Goal: Navigation & Orientation: Find specific page/section

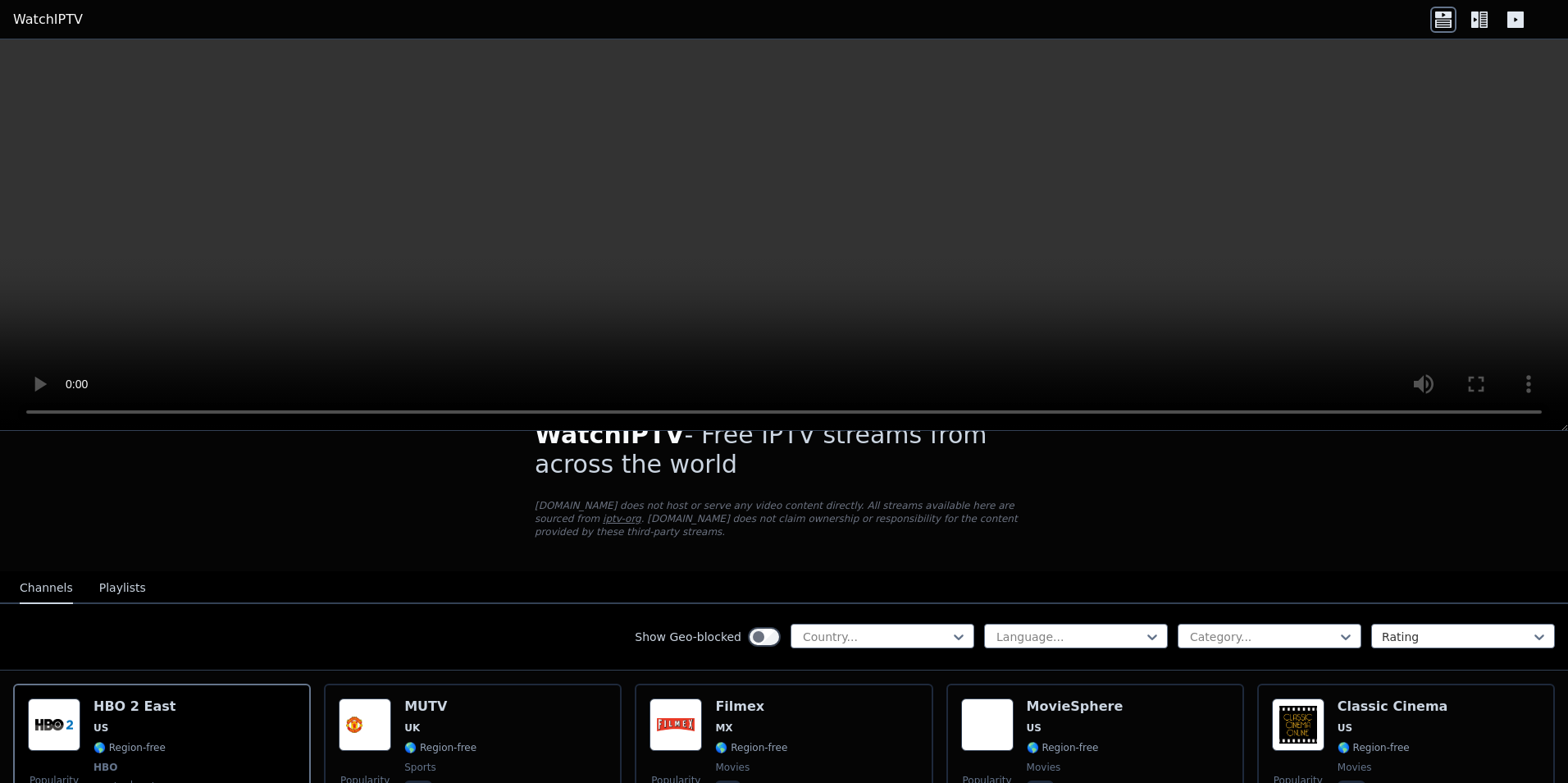
scroll to position [164, 0]
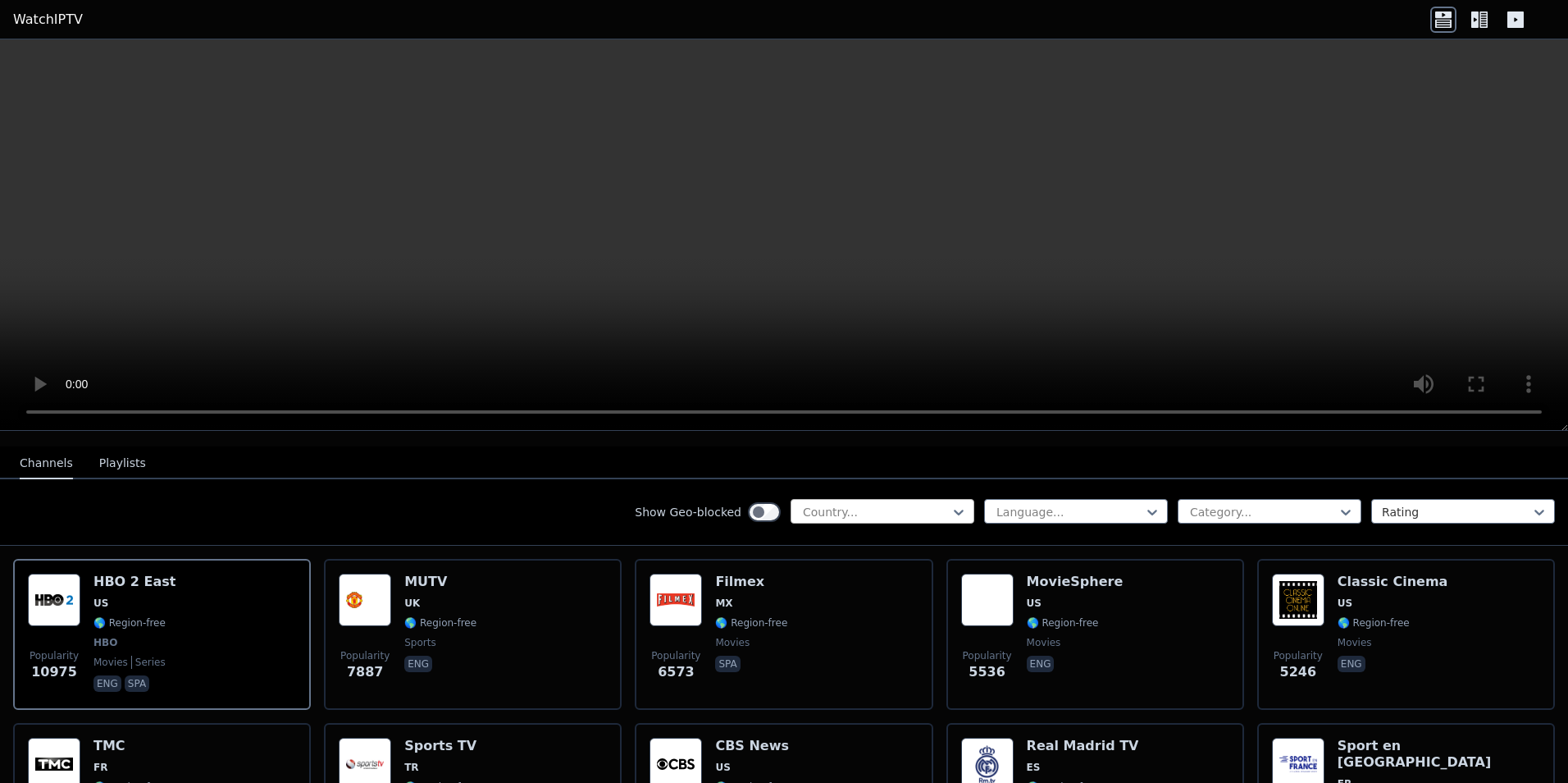
click at [897, 505] on div at bounding box center [875, 512] width 149 height 17
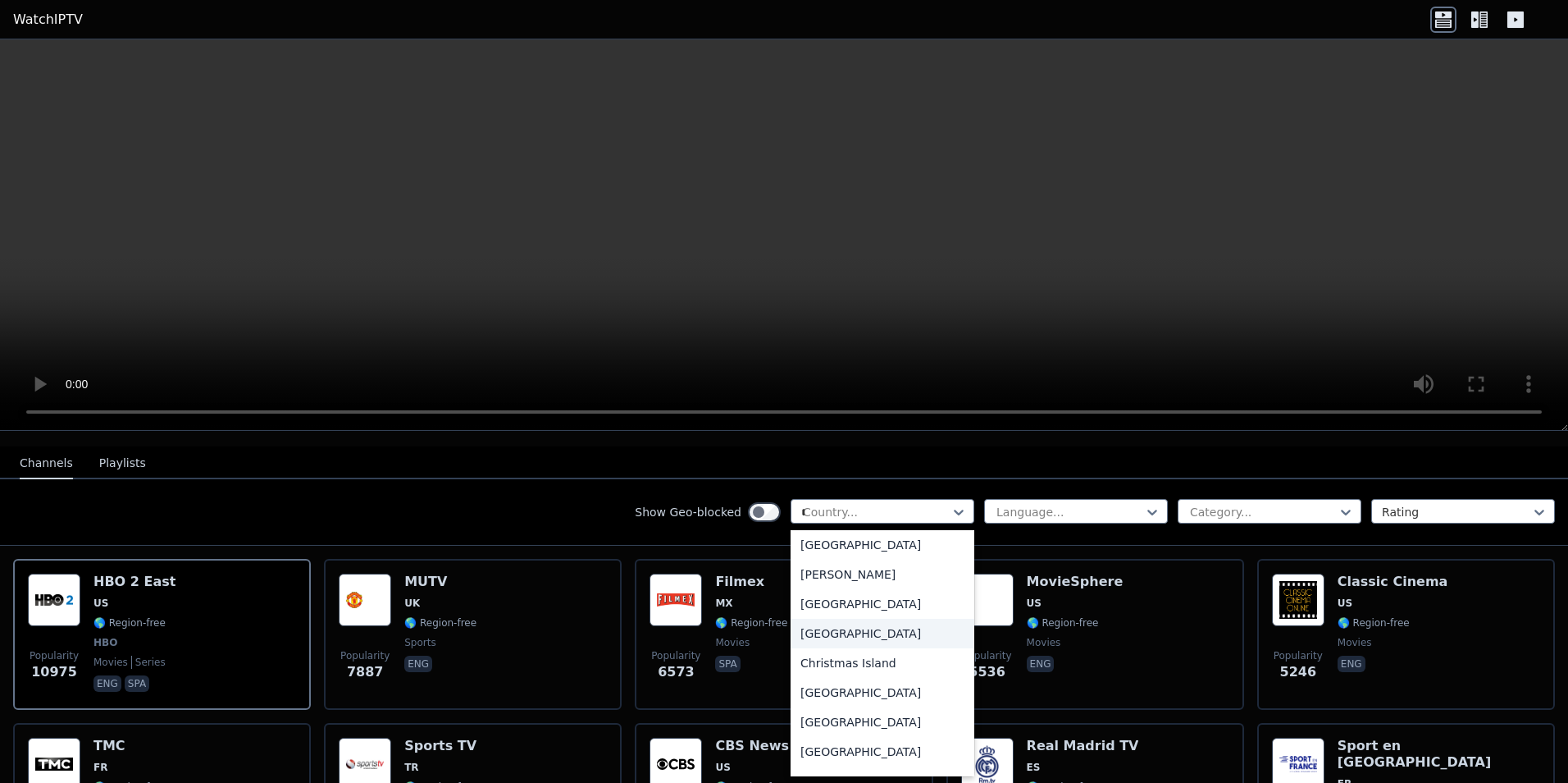
scroll to position [358, 0]
type input "**"
click at [838, 746] on div "[GEOGRAPHIC_DATA]" at bounding box center [882, 754] width 184 height 29
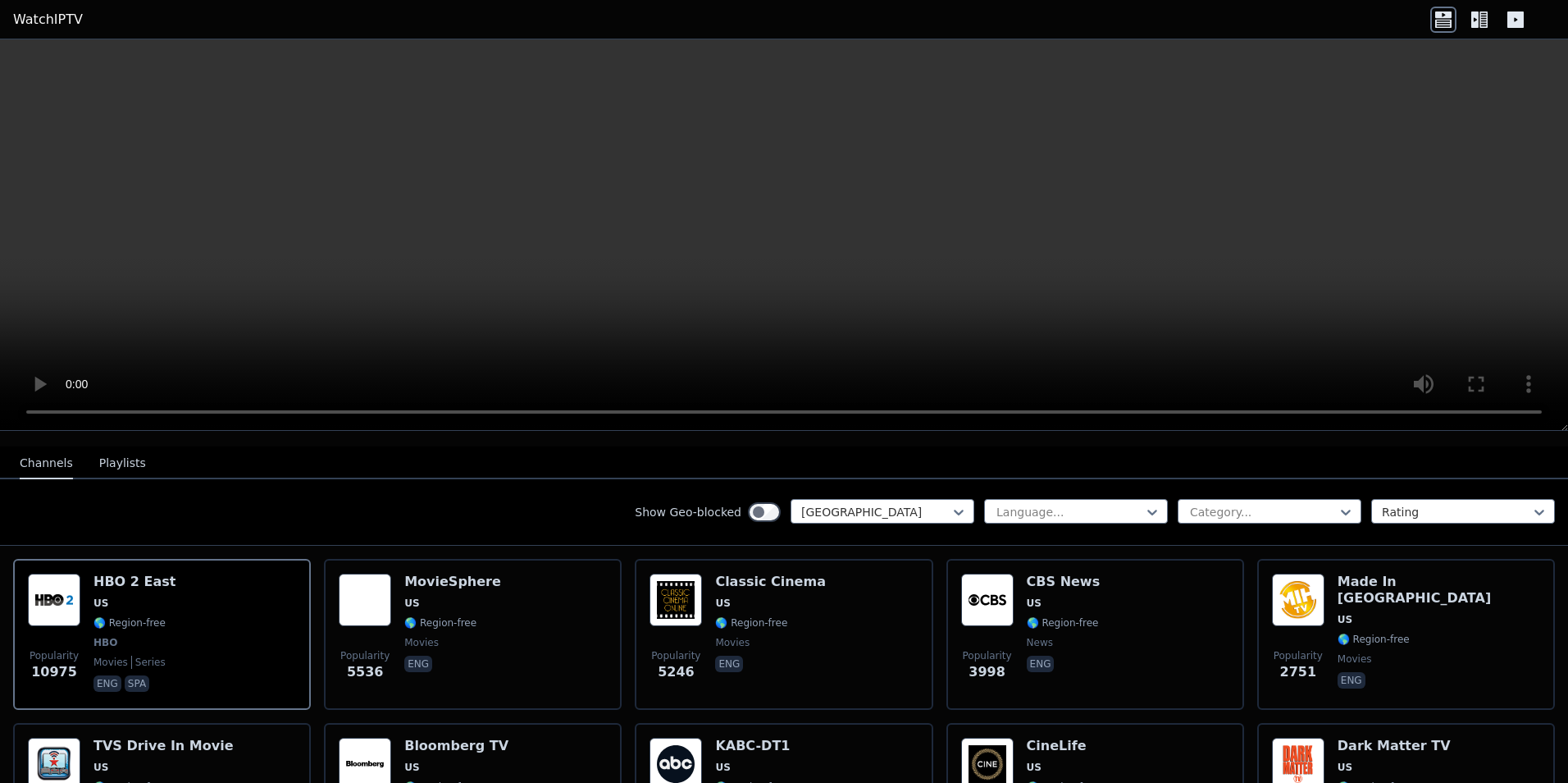
click at [558, 506] on div "Show Geo-blocked [GEOGRAPHIC_DATA] Language... Category... Rating" at bounding box center [784, 513] width 1568 height 67
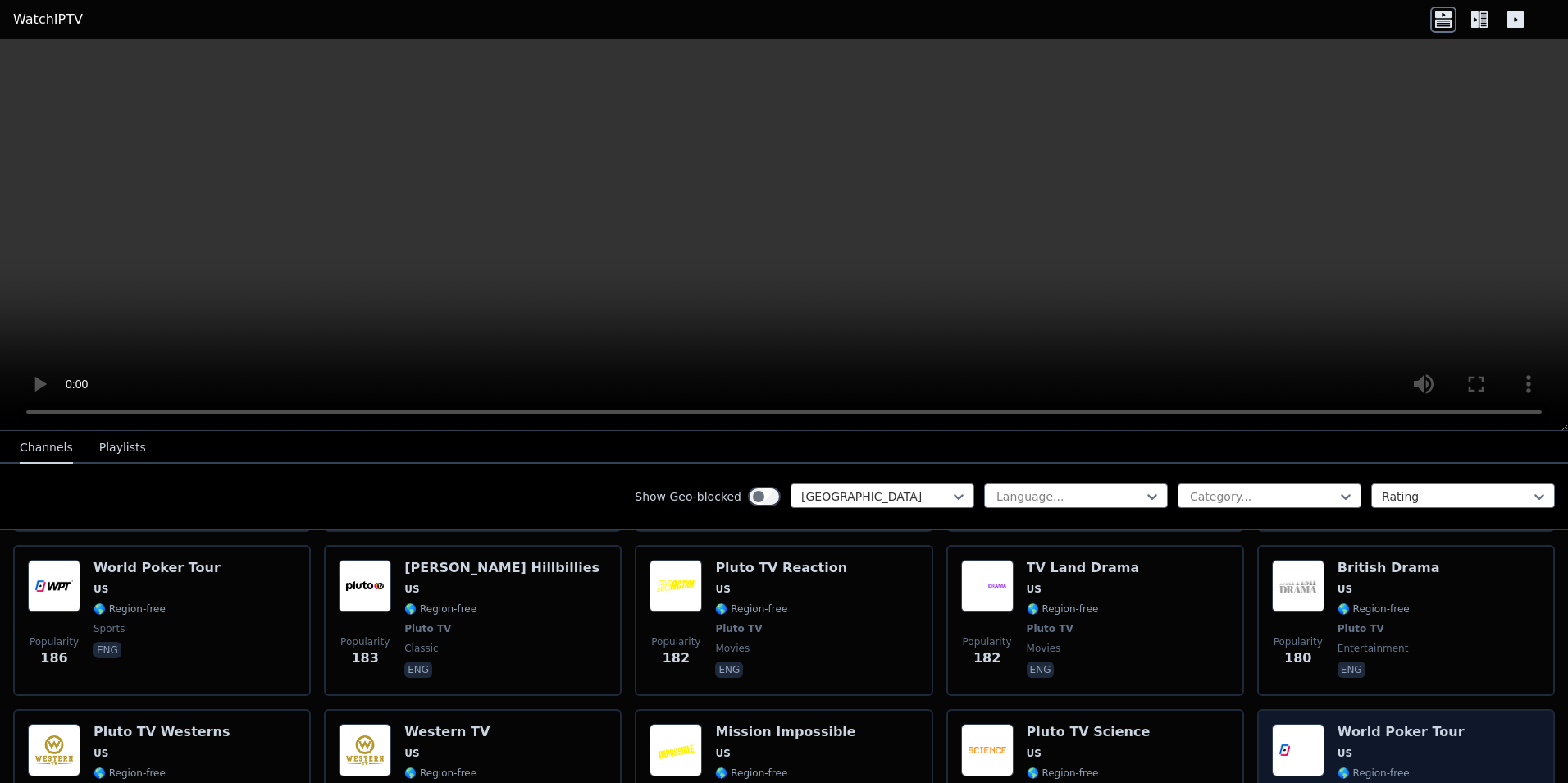
scroll to position [5086, 0]
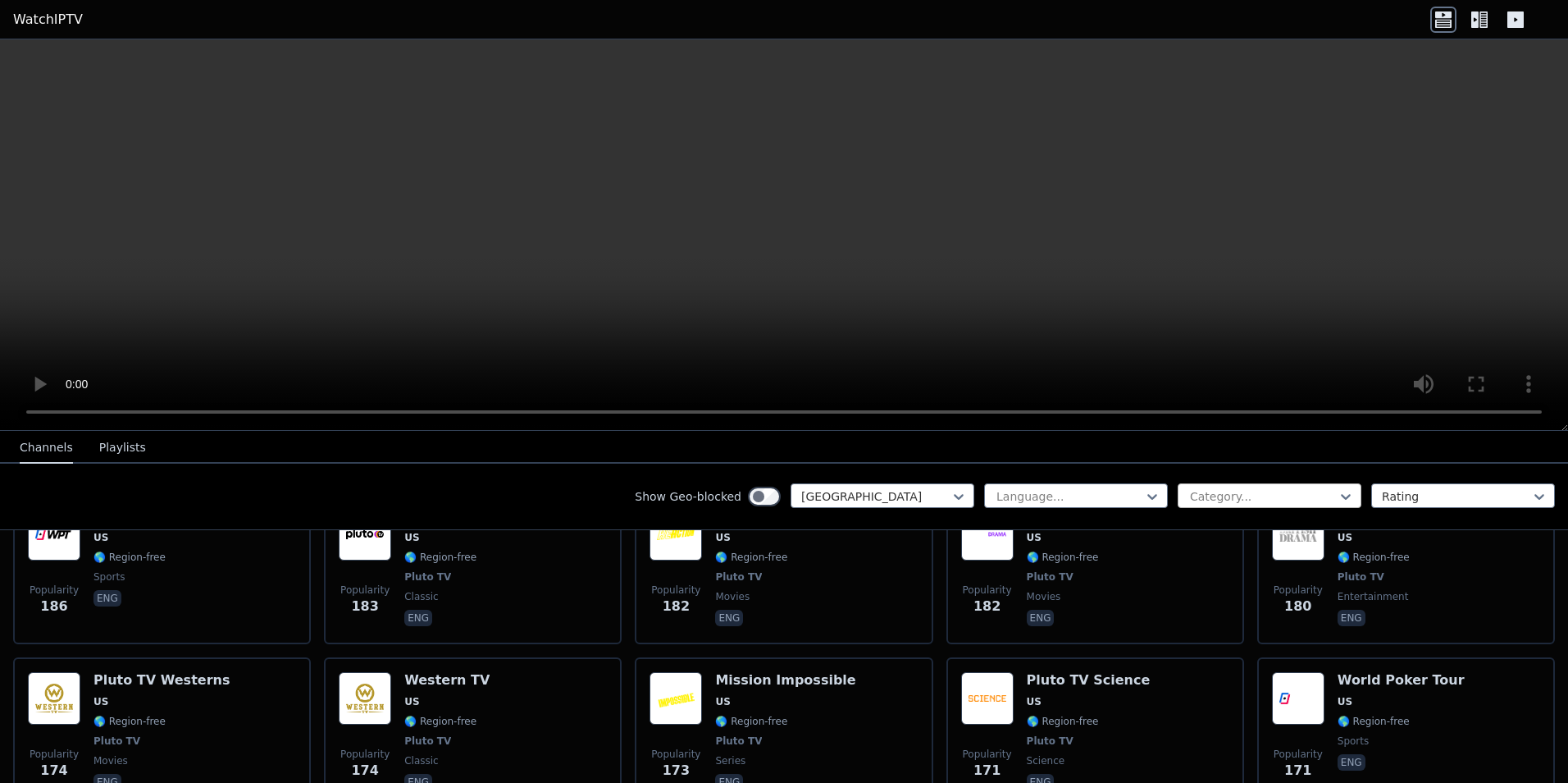
click at [1344, 499] on div "Category..." at bounding box center [1269, 496] width 184 height 25
click at [1339, 497] on icon at bounding box center [1346, 497] width 17 height 17
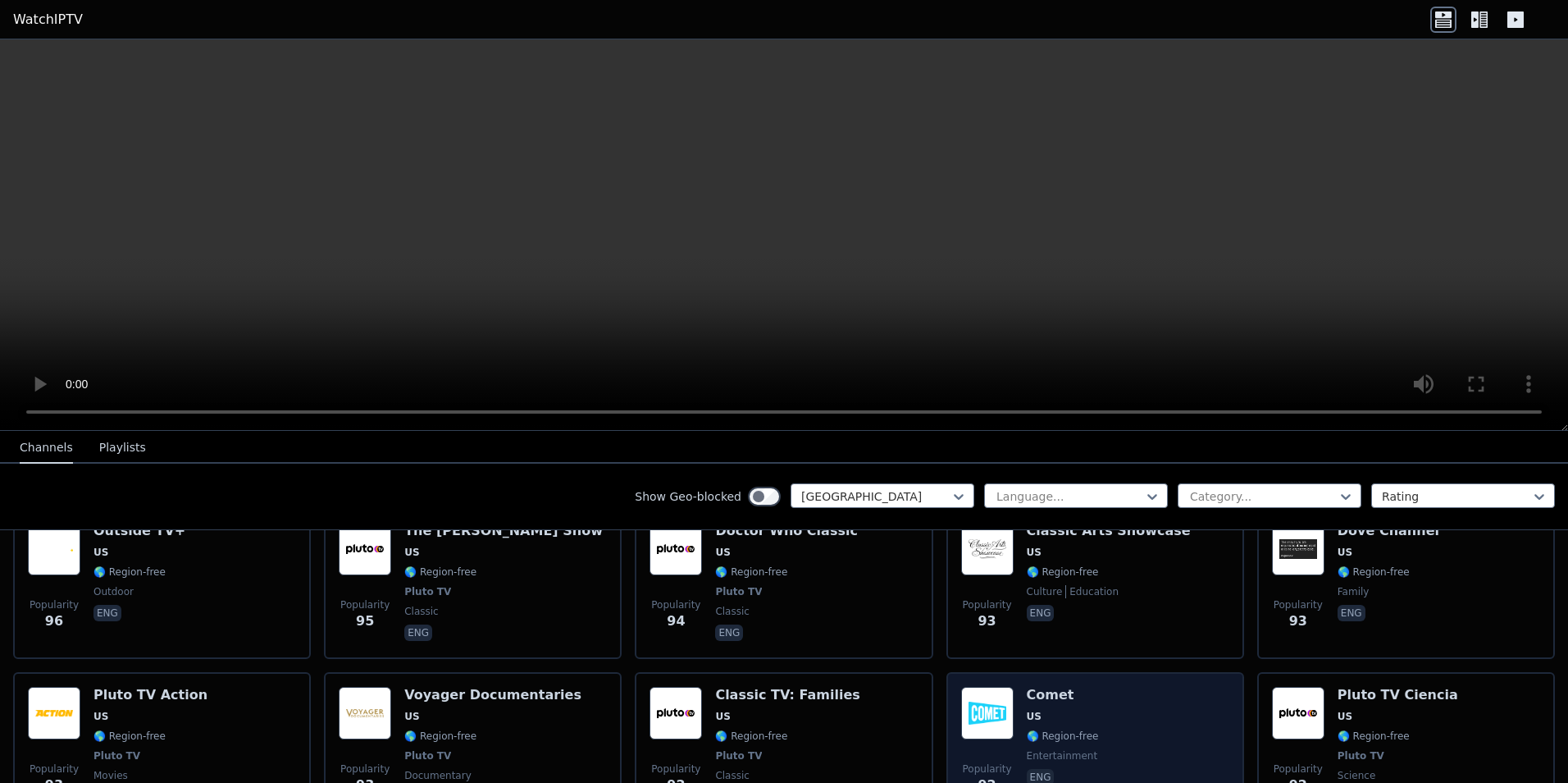
scroll to position [8183, 0]
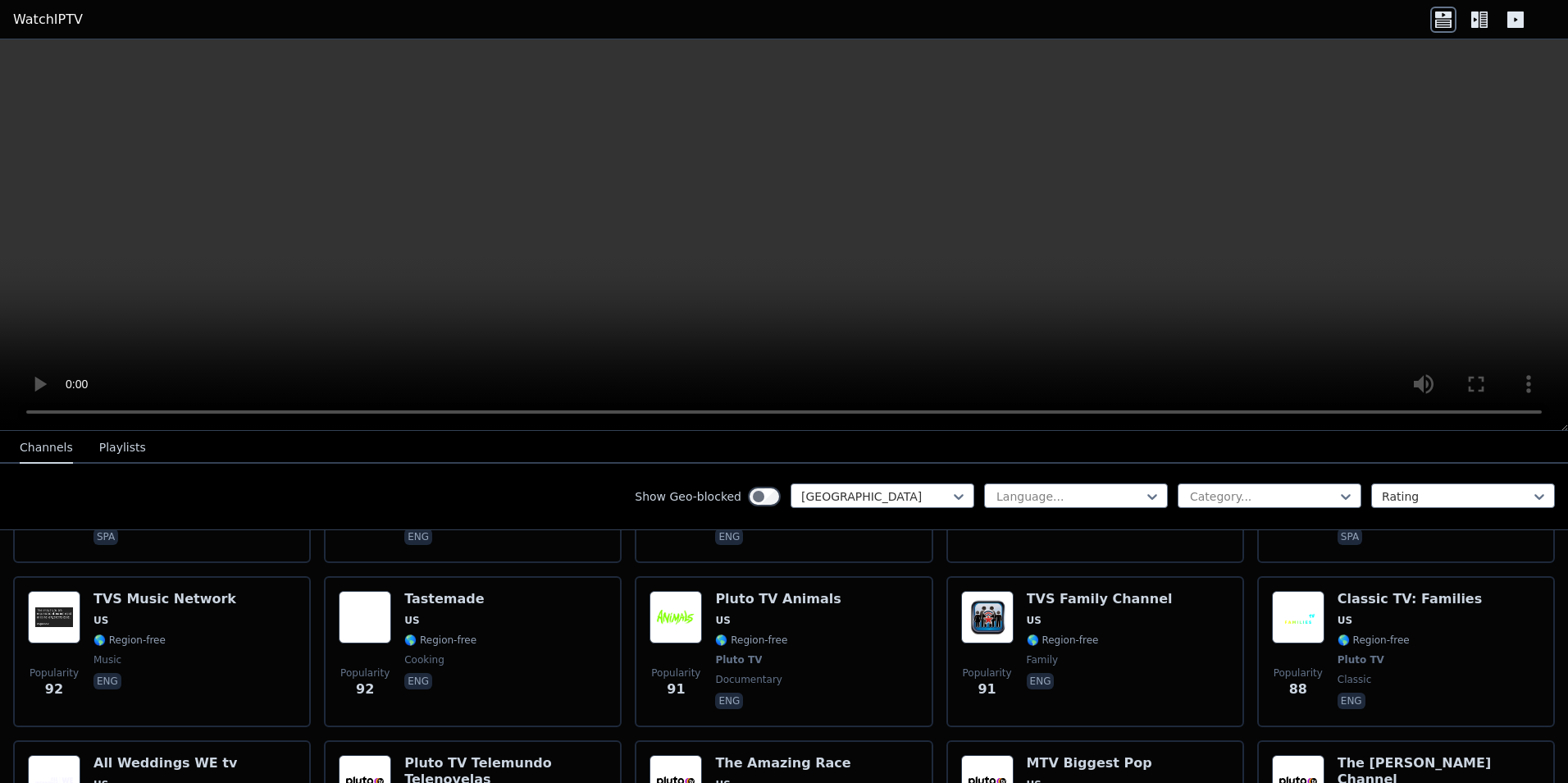
click at [37, 21] on link "WatchIPTV" at bounding box center [48, 20] width 70 height 20
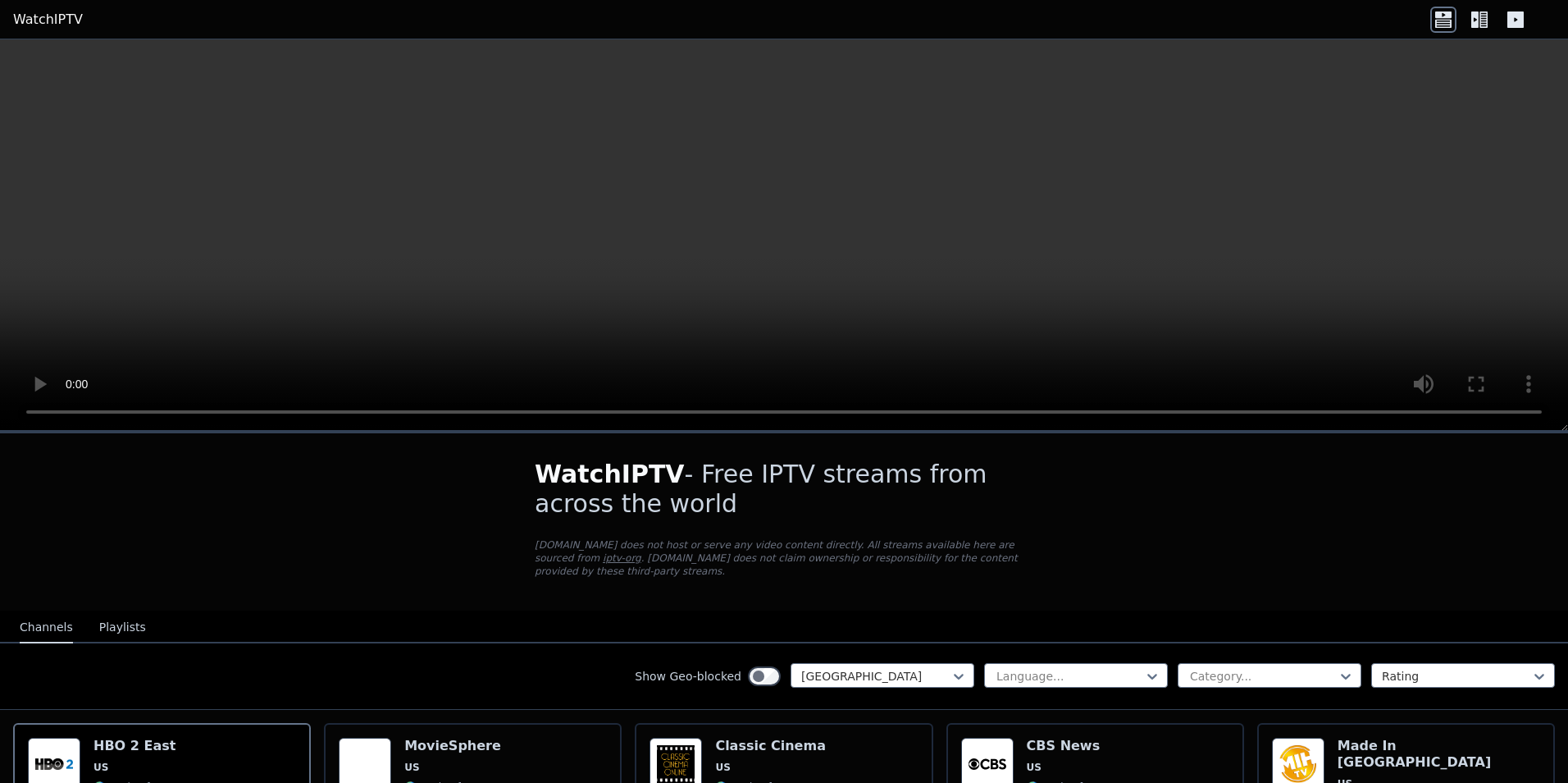
click at [103, 622] on button "Playlists" at bounding box center [122, 627] width 47 height 31
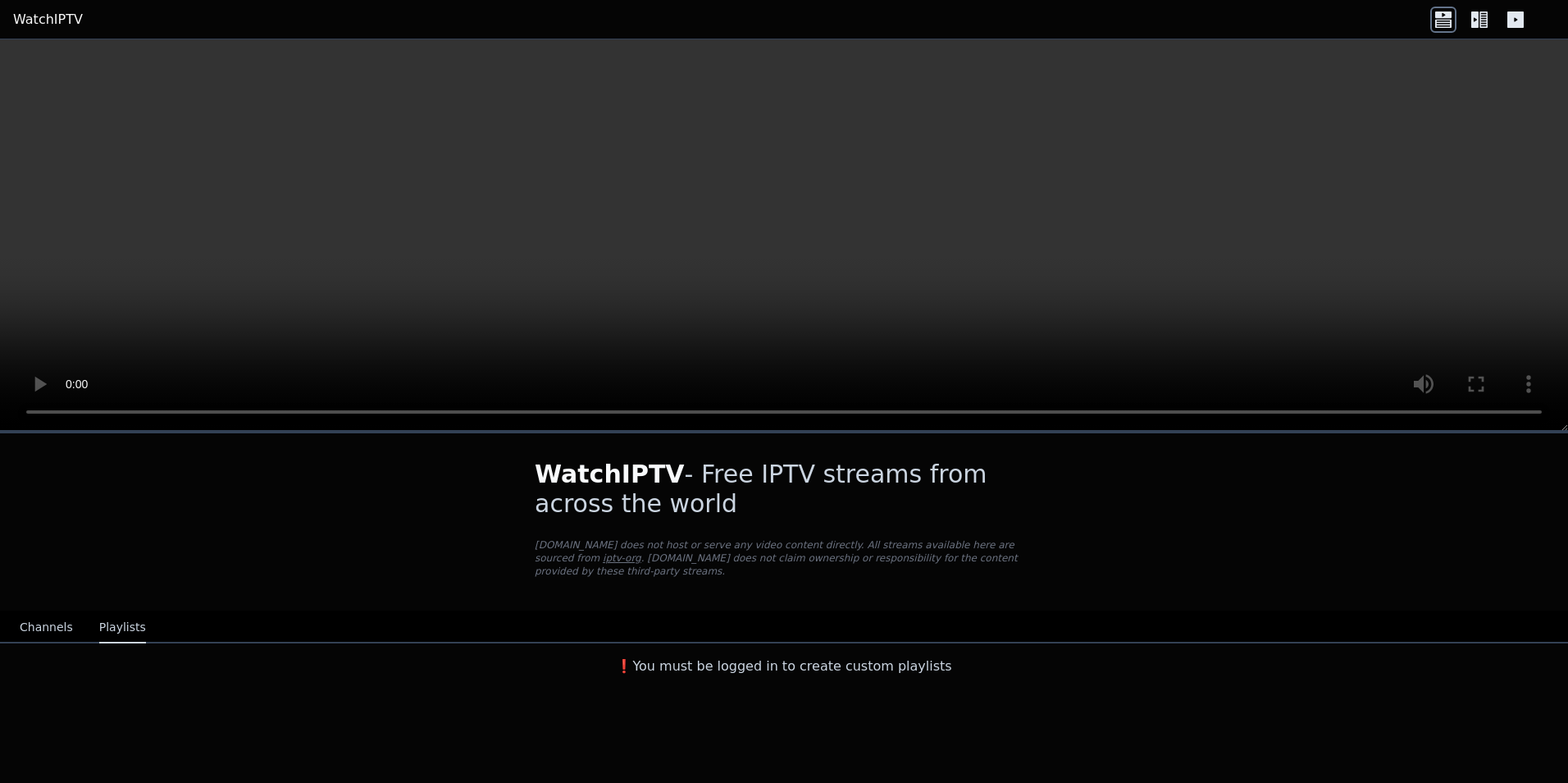
click at [1487, 22] on icon at bounding box center [1480, 20] width 27 height 27
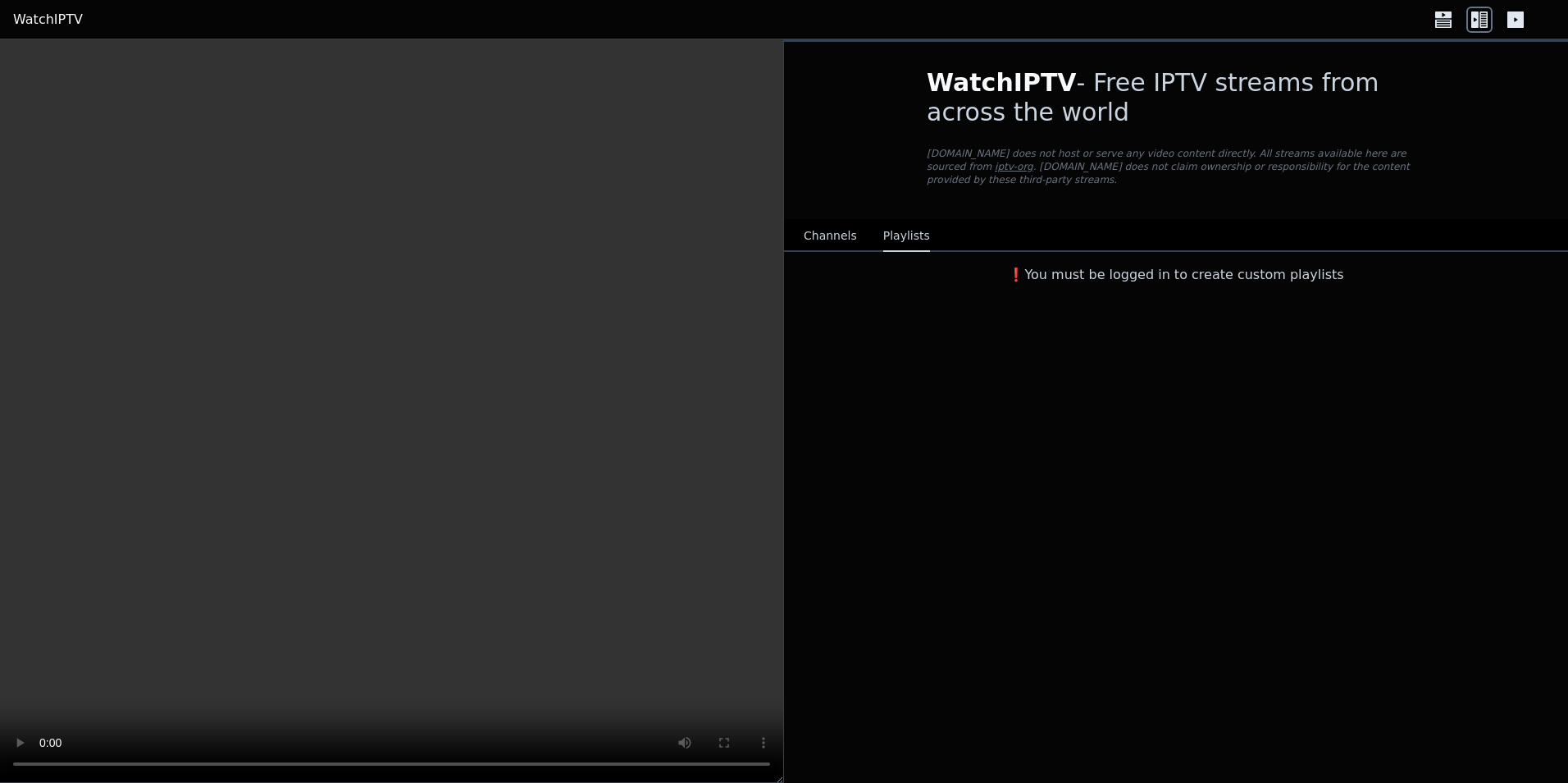
click at [810, 227] on button "Channels" at bounding box center [830, 235] width 53 height 31
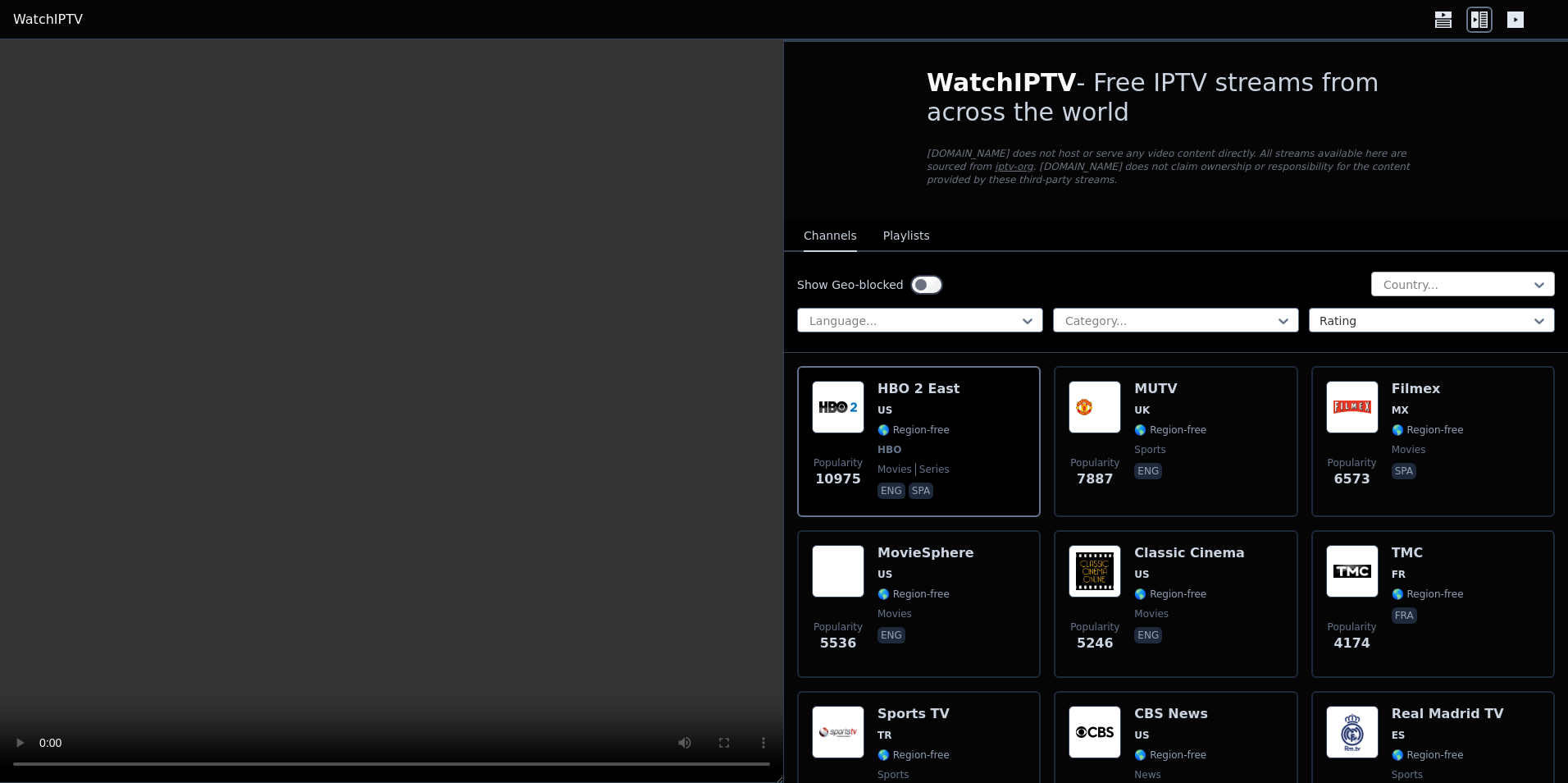
click at [1434, 276] on div at bounding box center [1456, 285] width 149 height 17
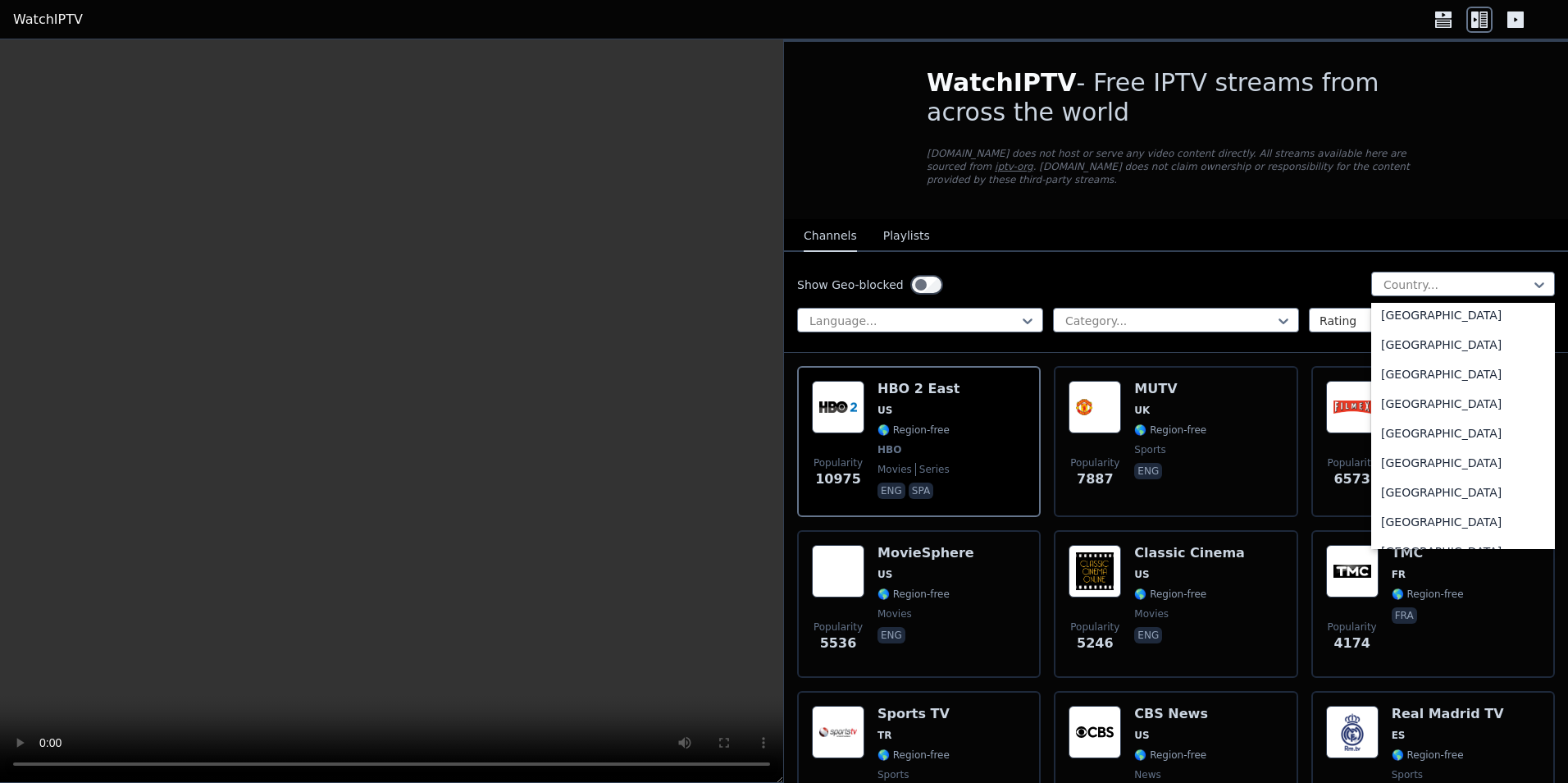
scroll to position [5613, 0]
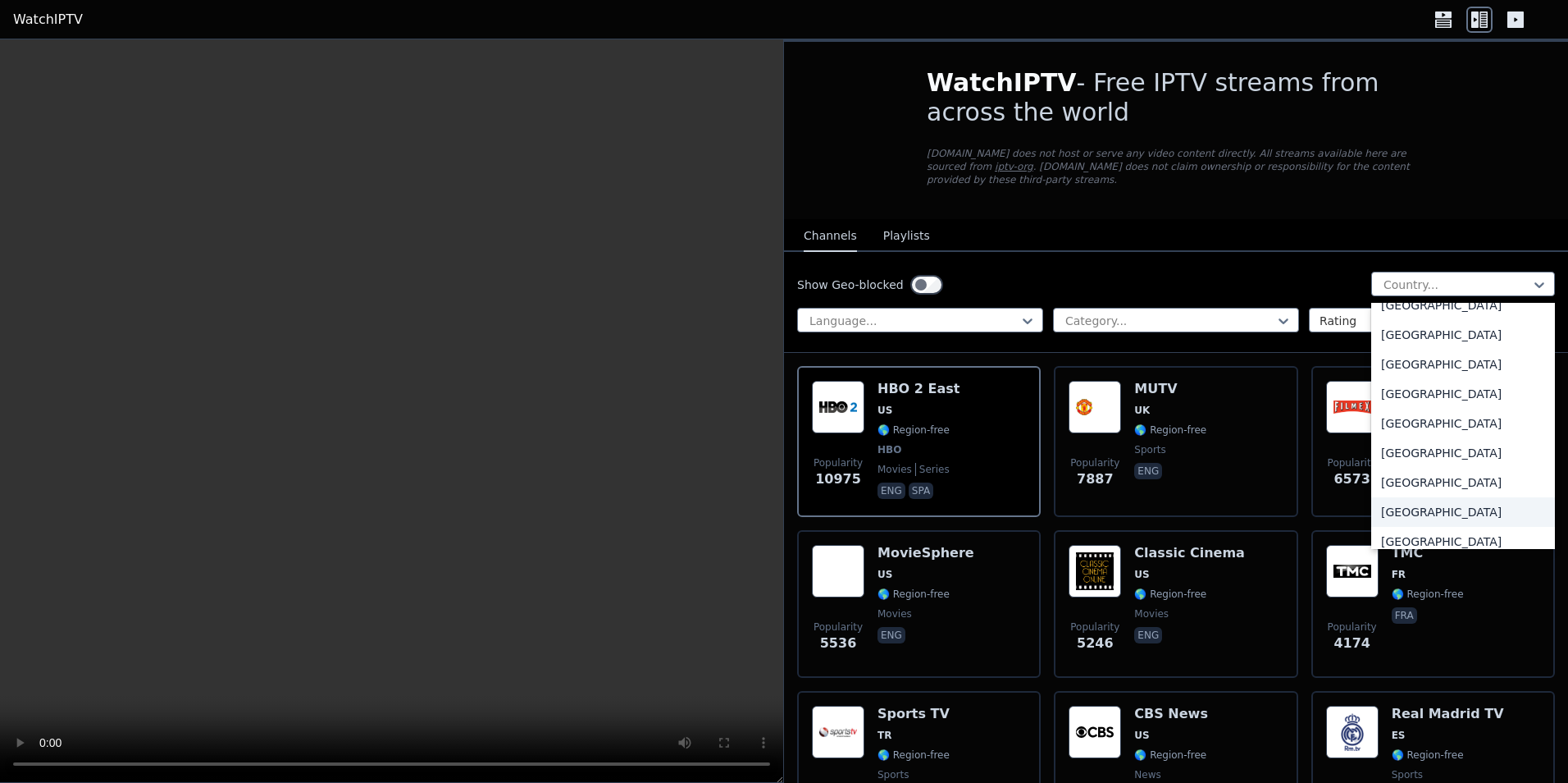
click at [1422, 497] on div "[GEOGRAPHIC_DATA]" at bounding box center [1462, 511] width 184 height 29
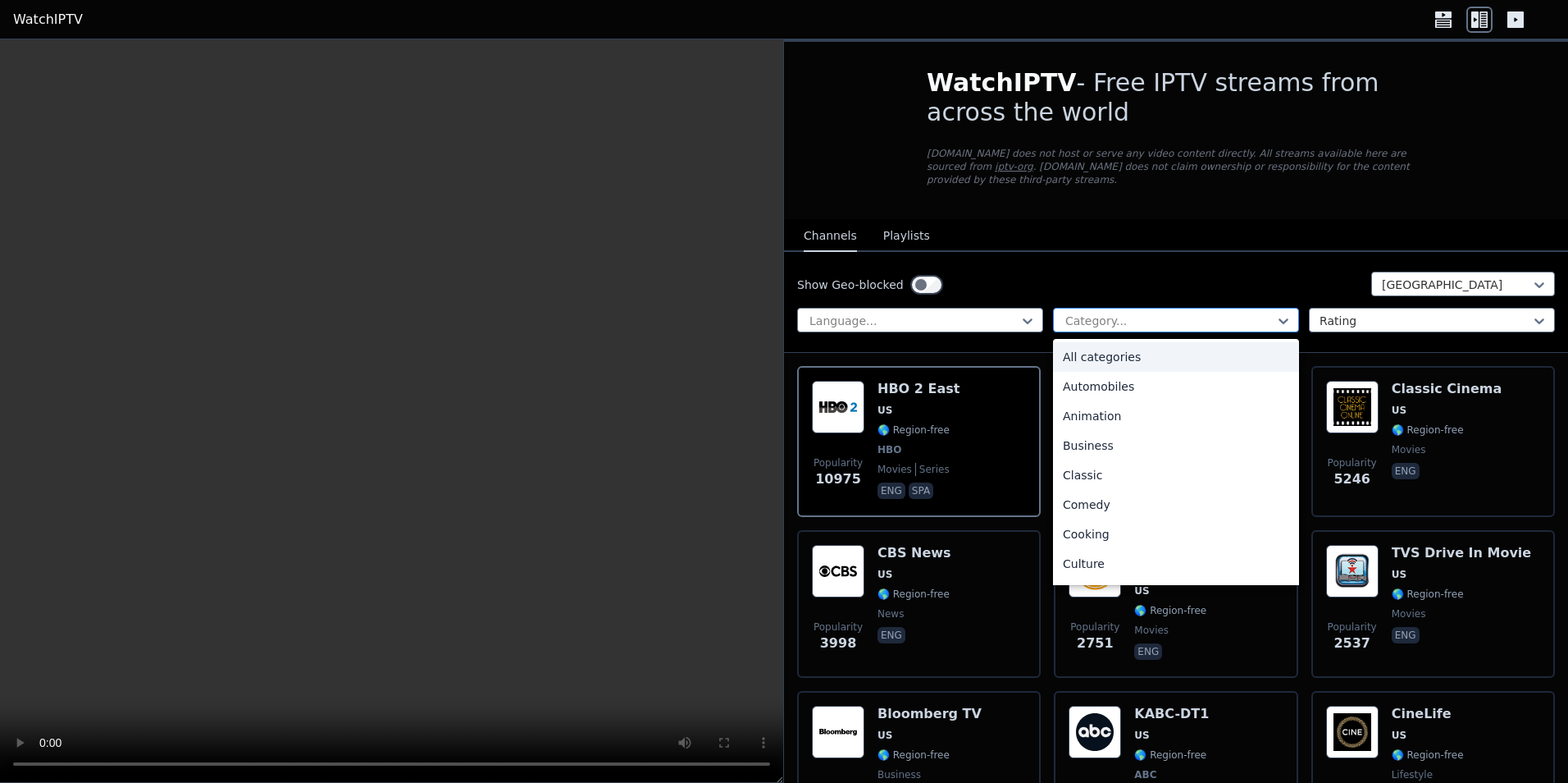
click at [1206, 308] on div "Category..." at bounding box center [1176, 320] width 246 height 25
click at [1081, 369] on div "Lifestyle" at bounding box center [1176, 376] width 246 height 29
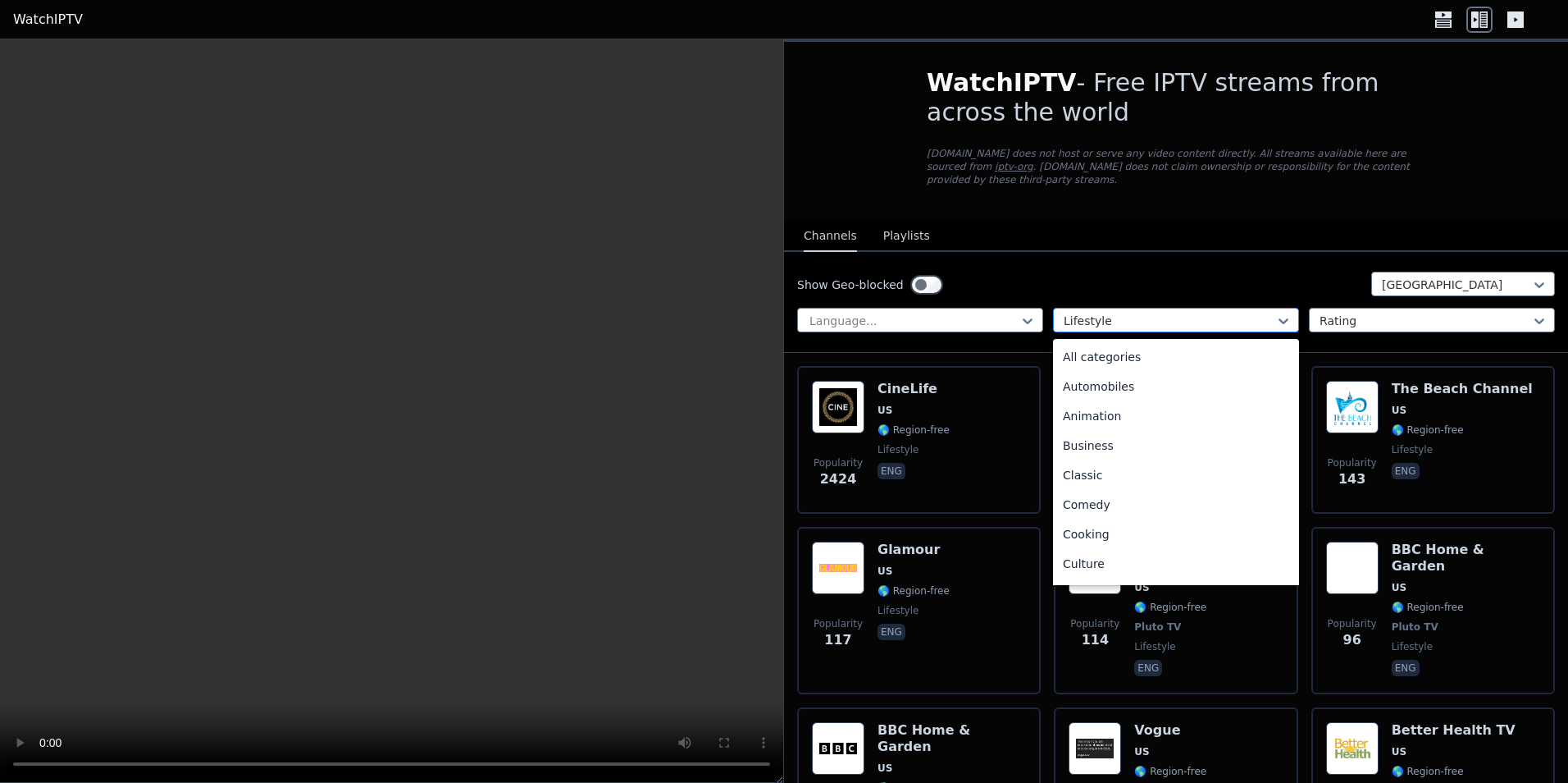
scroll to position [210, 0]
click at [1214, 315] on div at bounding box center [1170, 321] width 211 height 17
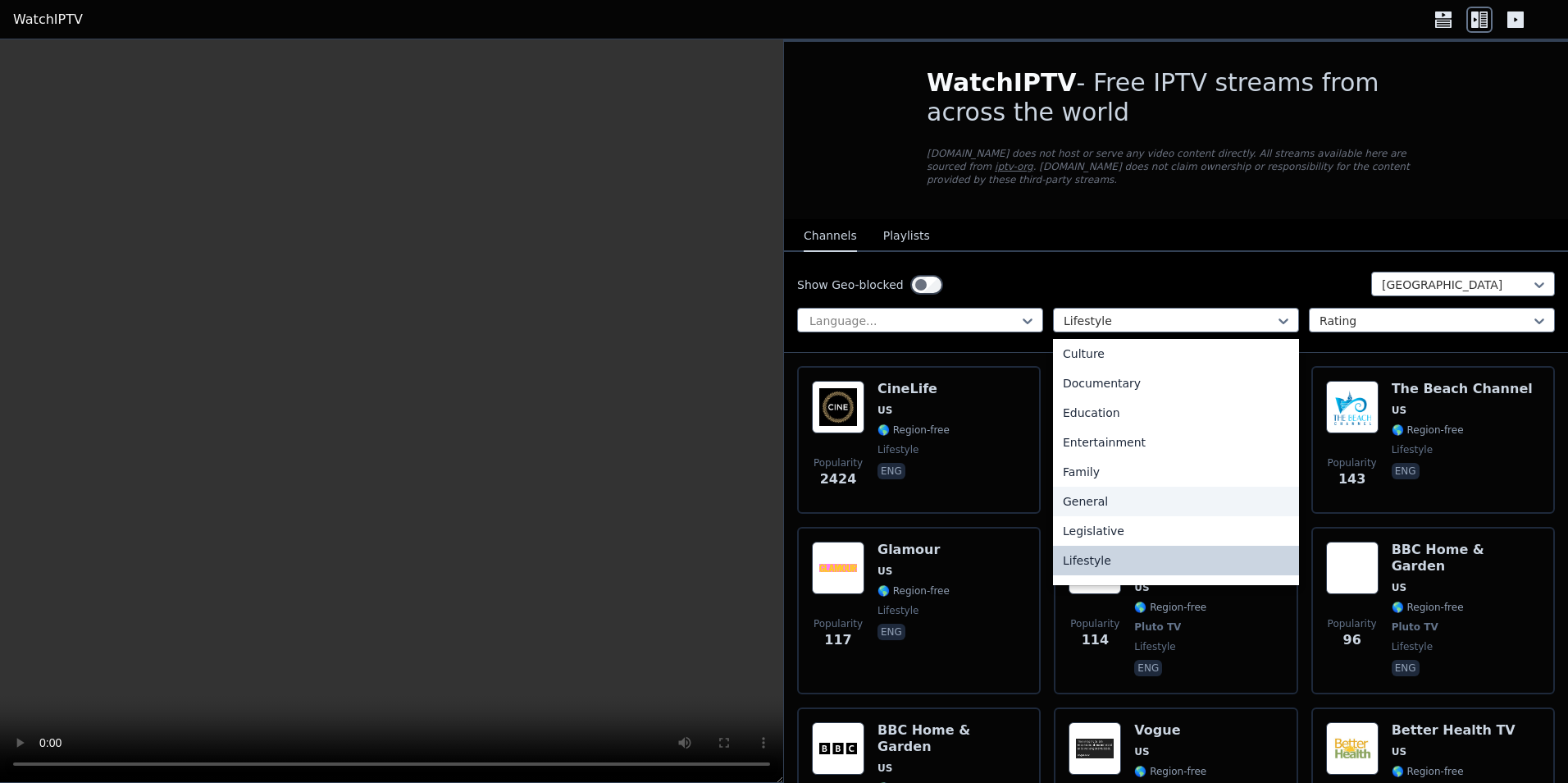
scroll to position [0, 0]
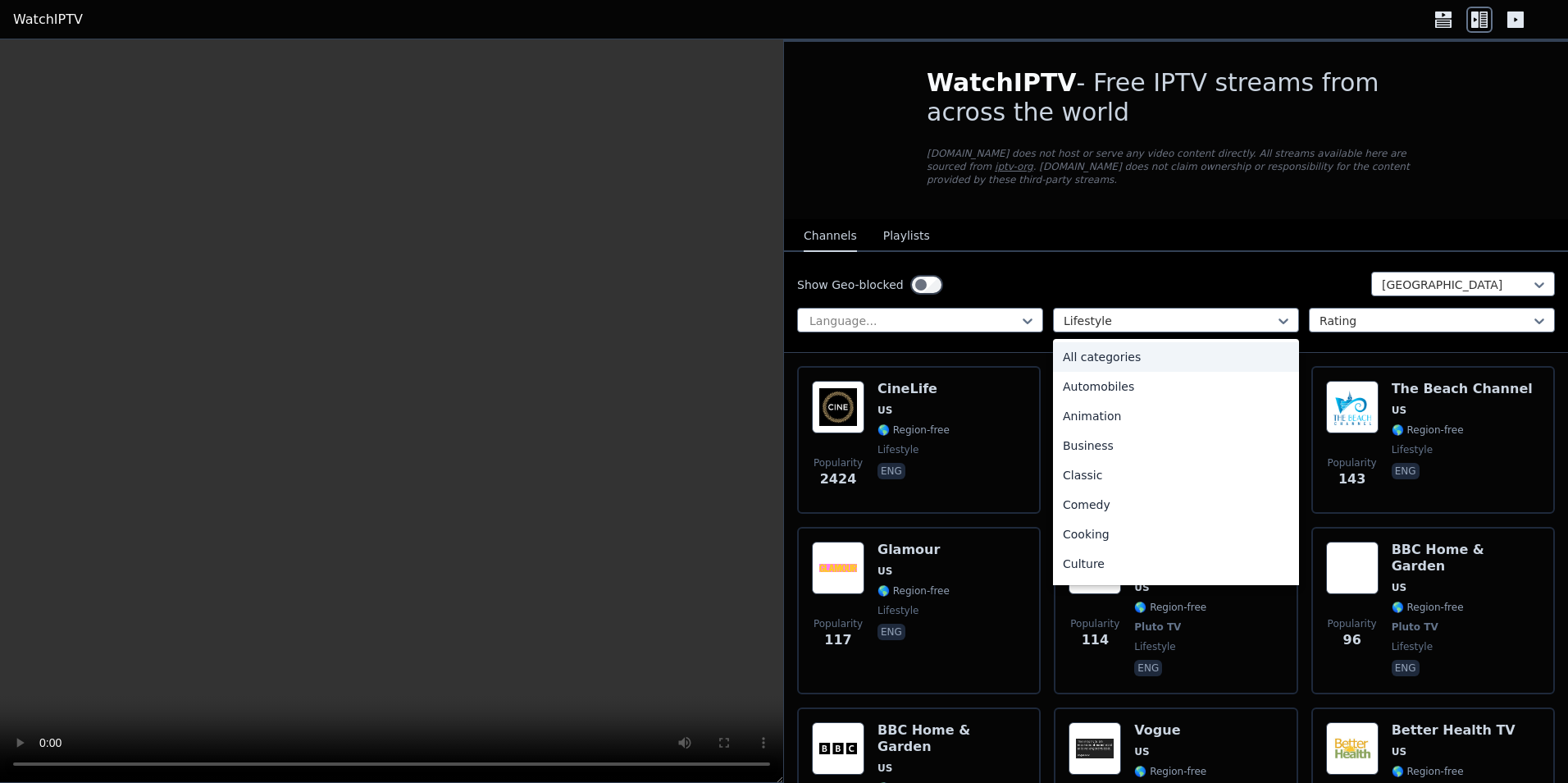
click at [1118, 349] on div "All categories" at bounding box center [1176, 356] width 246 height 29
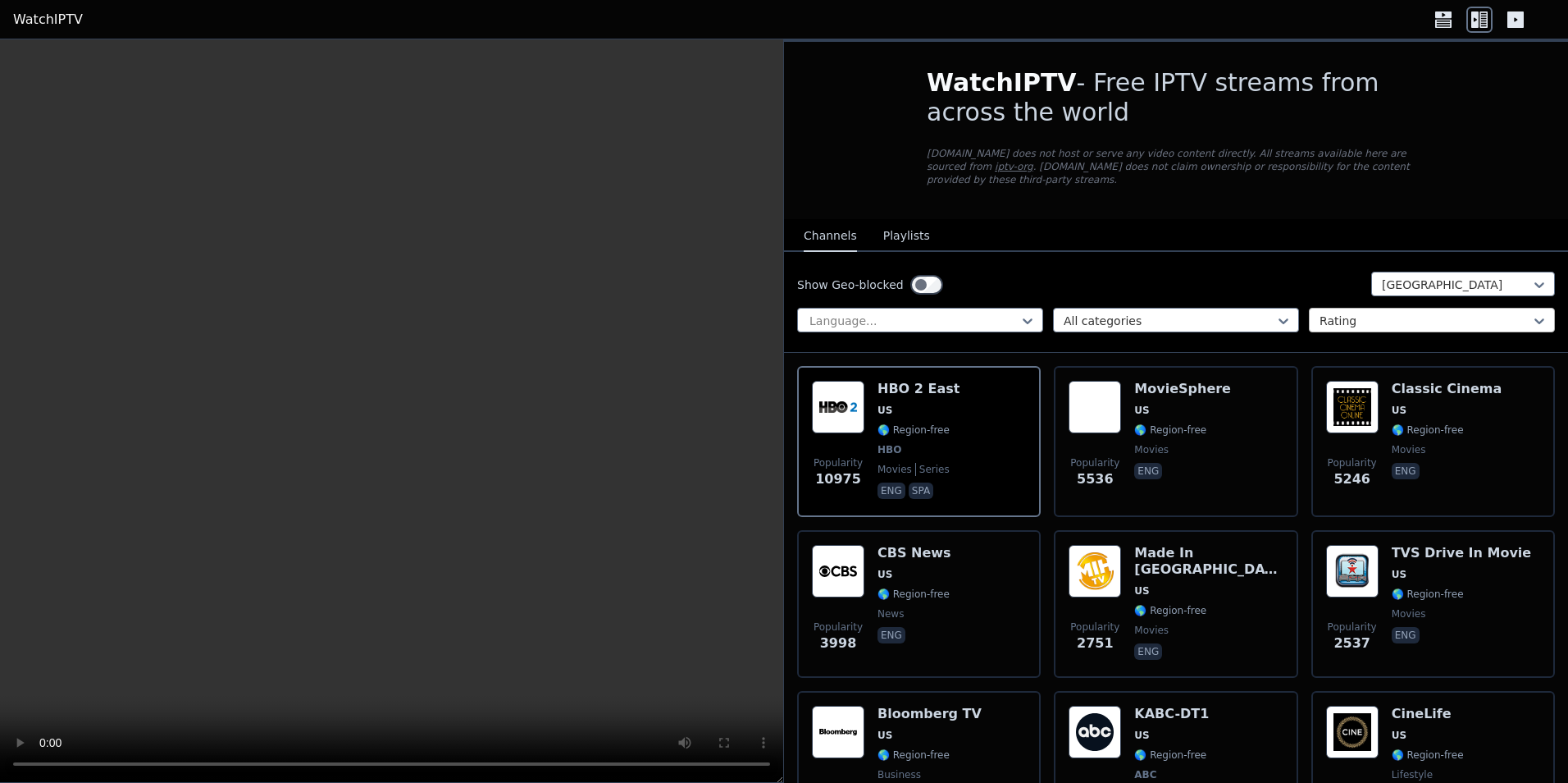
click at [1350, 313] on div at bounding box center [1425, 321] width 211 height 17
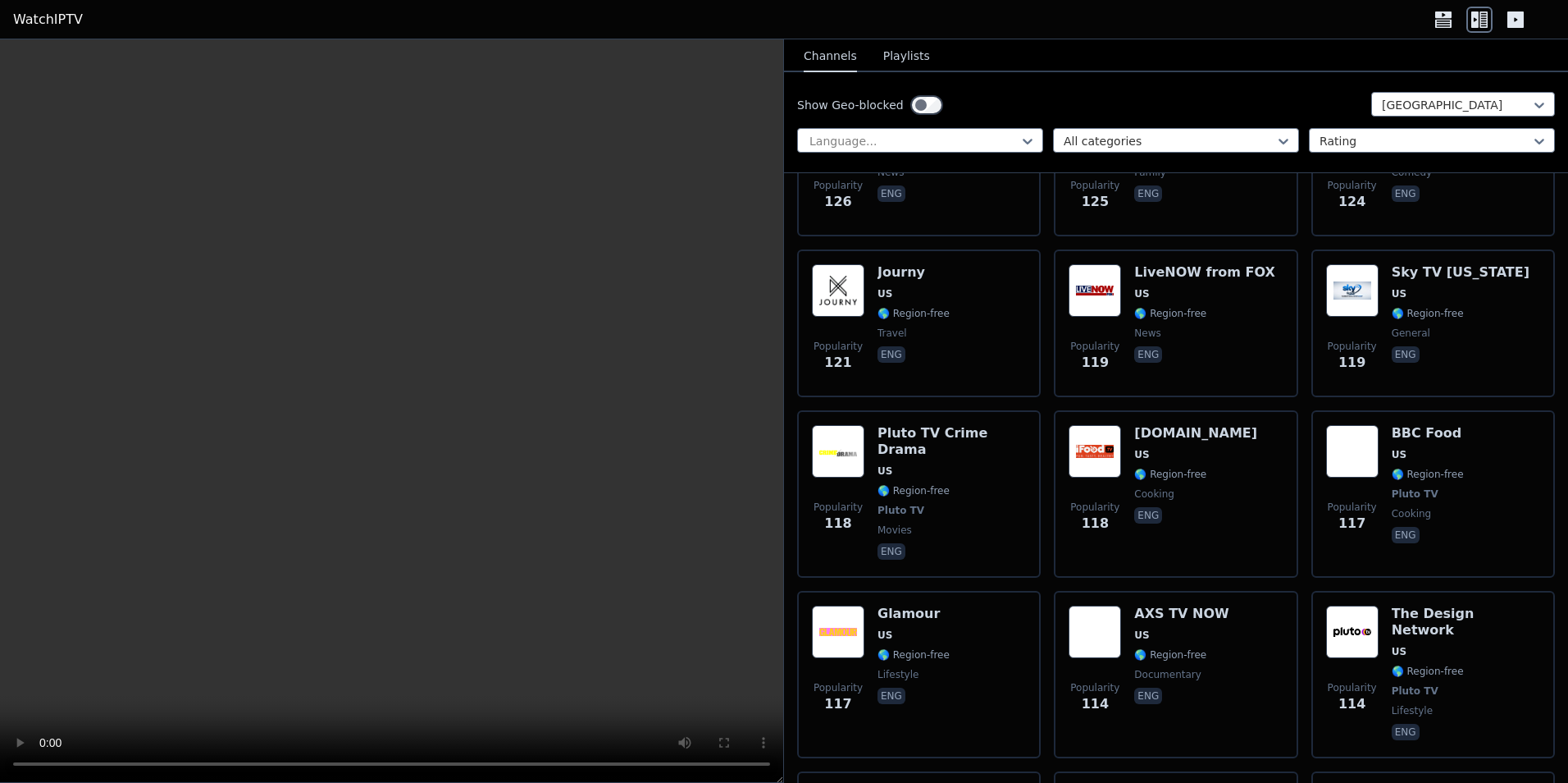
scroll to position [10914, 0]
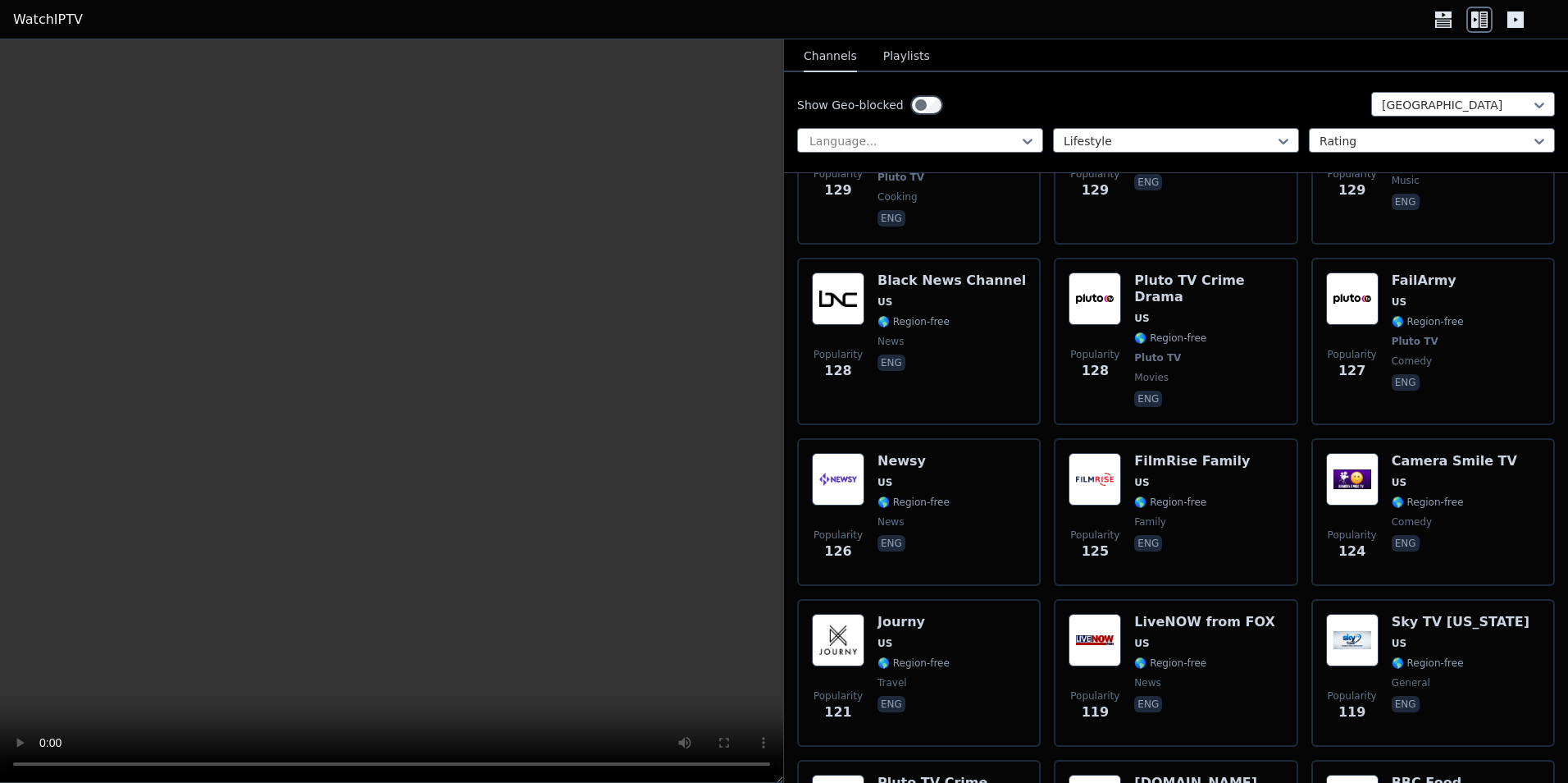
scroll to position [1585, 0]
